Goal: Check status

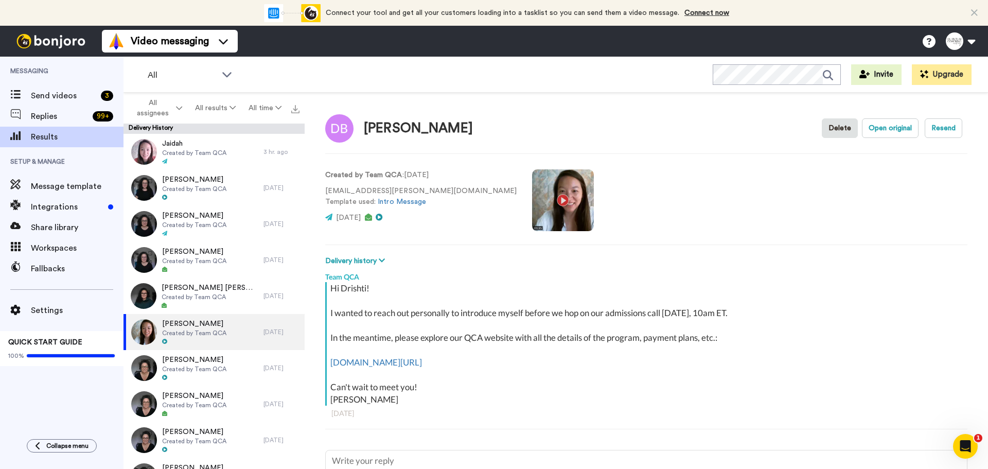
scroll to position [121, 0]
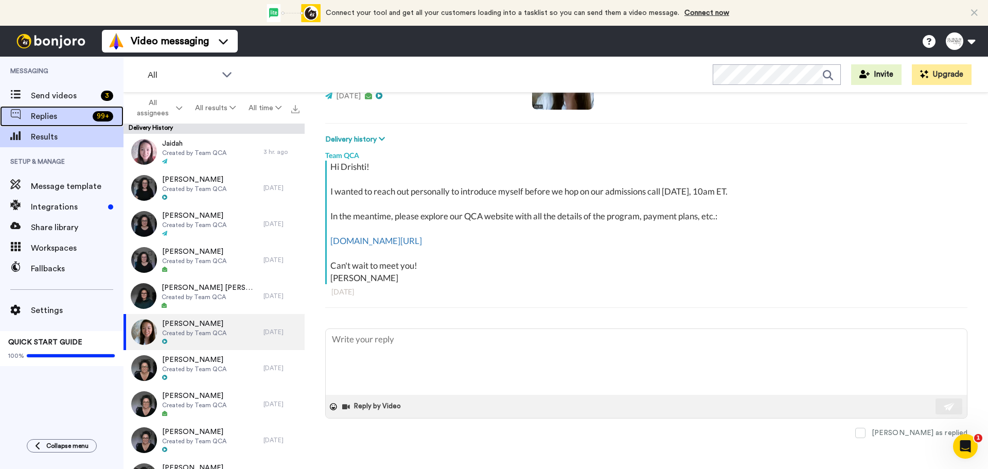
click at [65, 120] on span "Replies" at bounding box center [60, 116] width 58 height 12
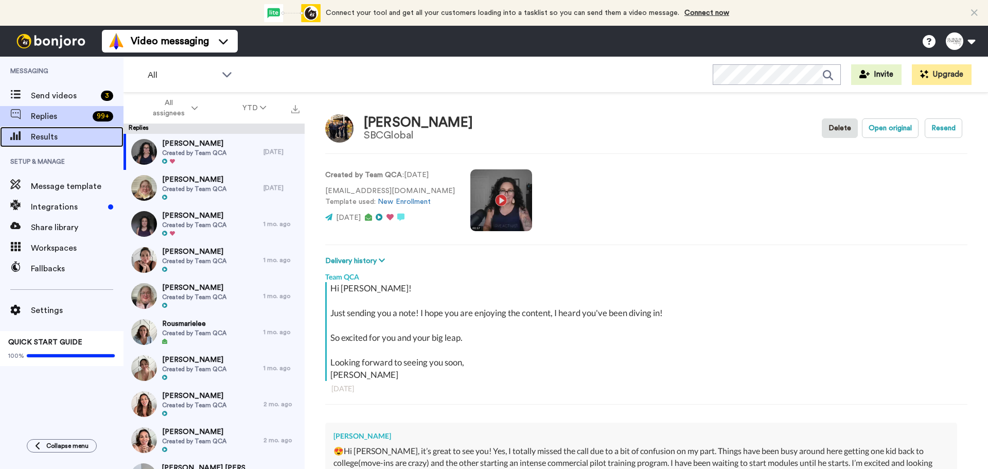
click at [37, 132] on span "Results" at bounding box center [77, 137] width 93 height 12
